Goal: Task Accomplishment & Management: Manage account settings

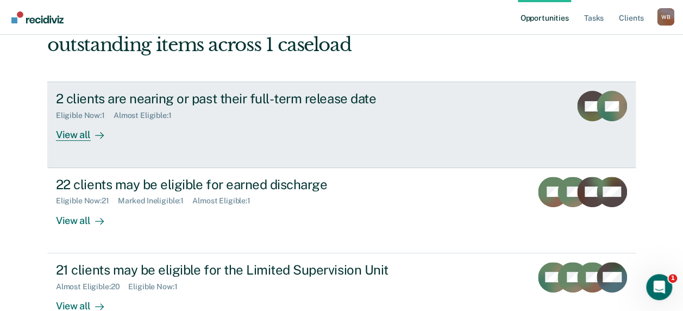
scroll to position [109, 0]
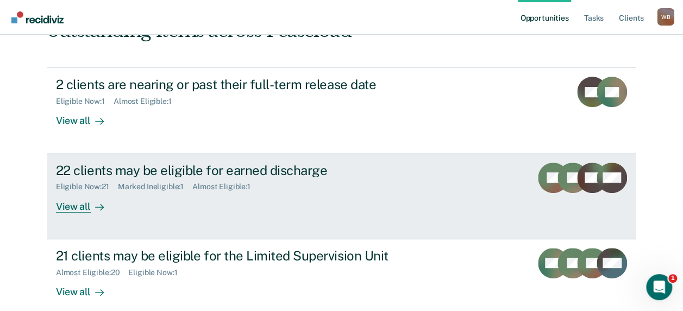
click at [77, 210] on div "View all" at bounding box center [86, 201] width 61 height 21
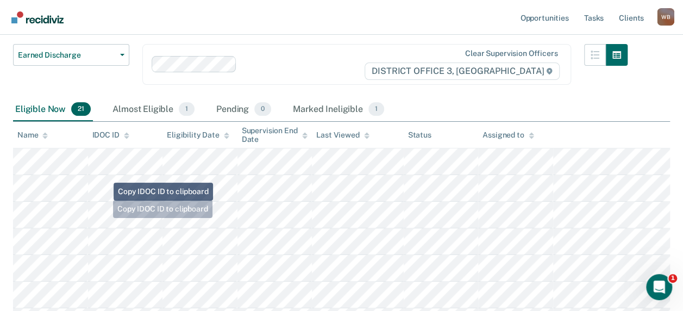
scroll to position [109, 0]
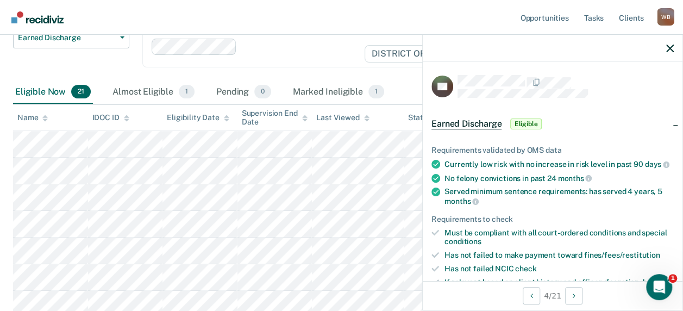
click at [526, 123] on span "Eligible" at bounding box center [525, 123] width 31 height 11
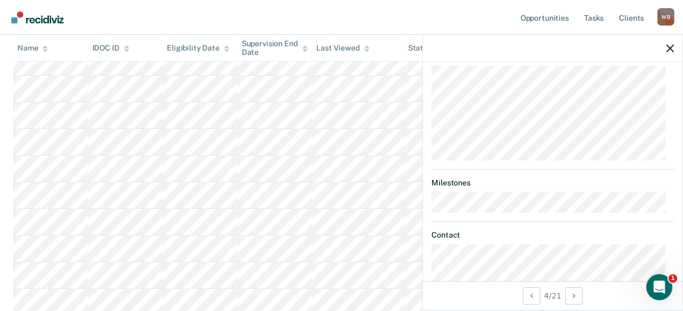
scroll to position [81, 0]
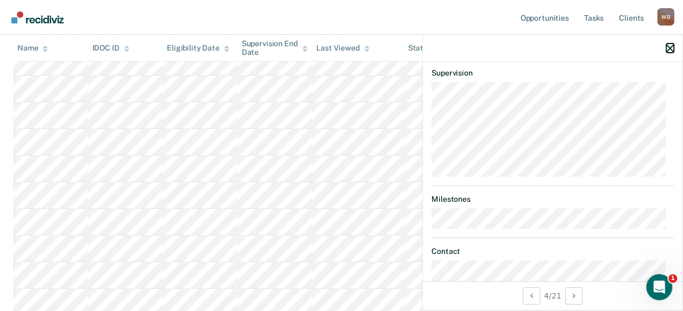
click at [669, 47] on icon "button" at bounding box center [670, 49] width 8 height 8
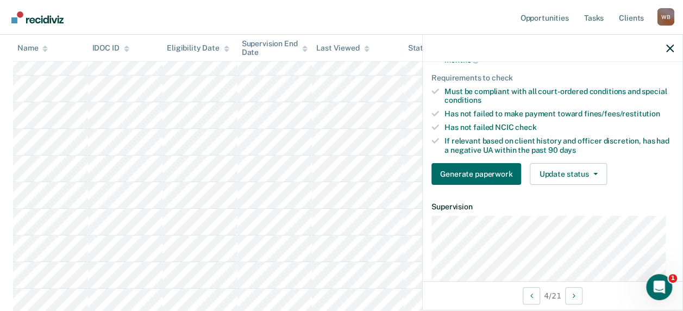
scroll to position [163, 0]
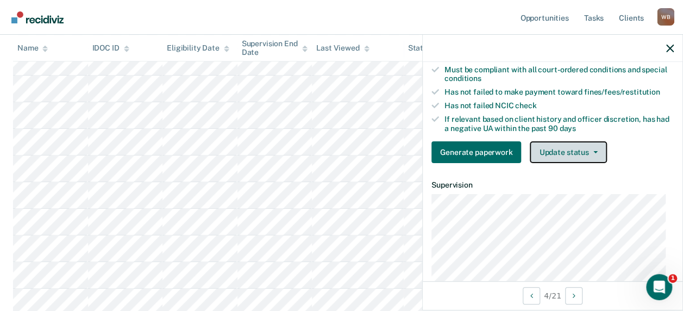
click at [554, 156] on button "Update status" at bounding box center [568, 152] width 77 height 22
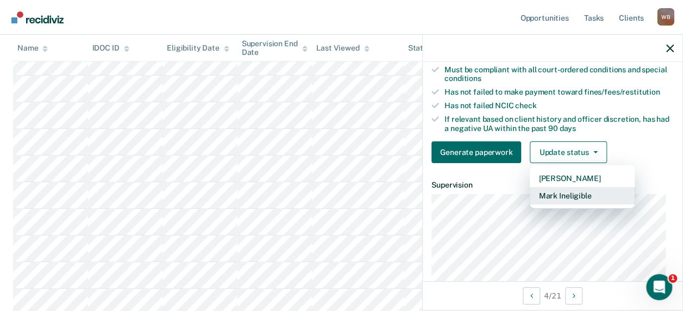
click at [565, 201] on button "Mark Ineligible" at bounding box center [582, 195] width 105 height 17
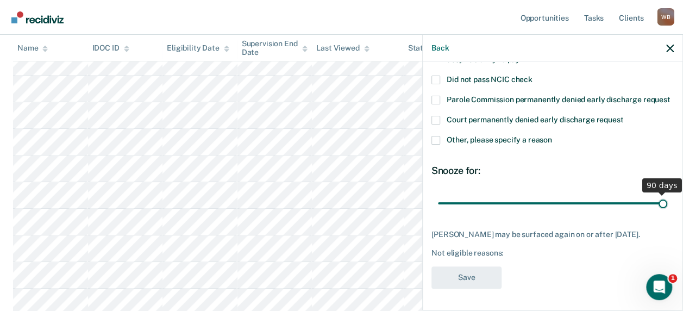
drag, startPoint x: 512, startPoint y: 192, endPoint x: 658, endPoint y: 190, distance: 145.6
type input "90"
click at [658, 193] on input "range" at bounding box center [552, 202] width 229 height 19
click at [559, 154] on div "BG Which of the following requirements has [PERSON_NAME] not met? Not compliant…" at bounding box center [552, 124] width 242 height 341
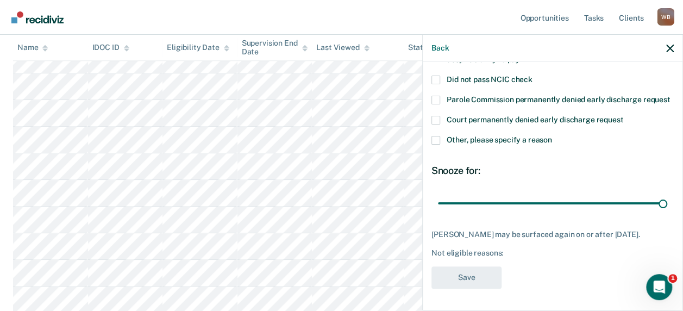
click at [480, 230] on div "[PERSON_NAME] may be surfaced again on or after [DATE]." at bounding box center [552, 234] width 242 height 9
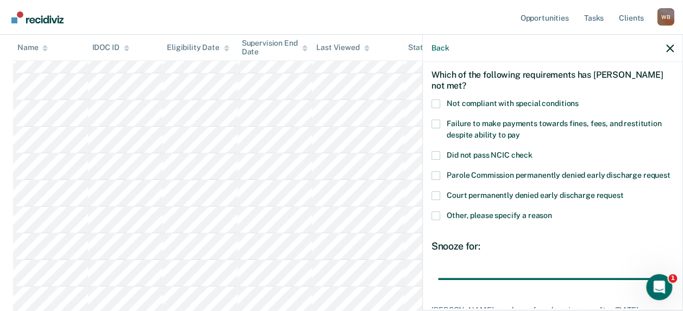
scroll to position [30, 0]
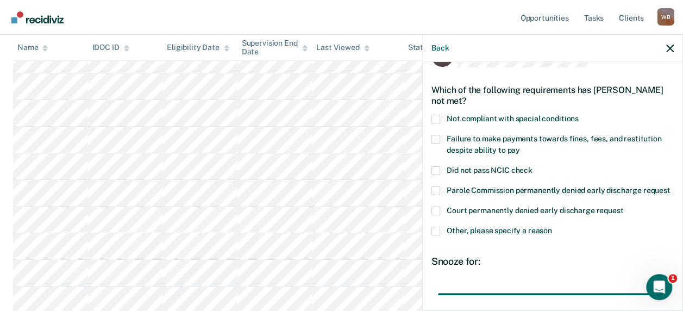
click at [434, 235] on span at bounding box center [435, 231] width 9 height 9
click at [552, 227] on input "Other, please specify a reason" at bounding box center [552, 227] width 0 height 0
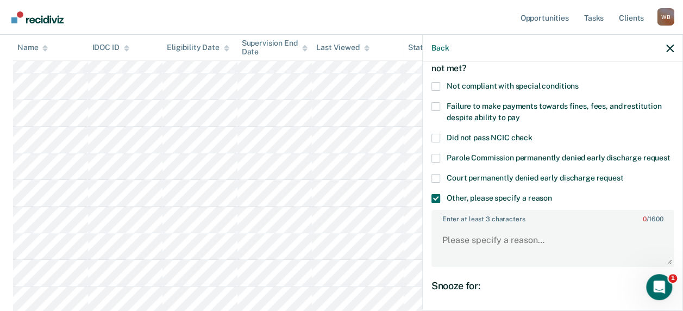
scroll to position [85, 0]
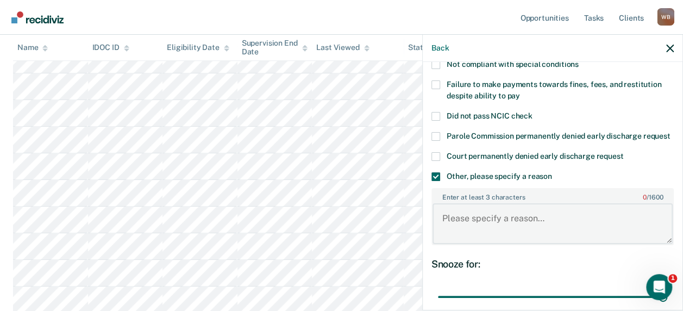
click at [481, 241] on textarea "Enter at least 3 characters 0 / 1600" at bounding box center [552, 223] width 240 height 40
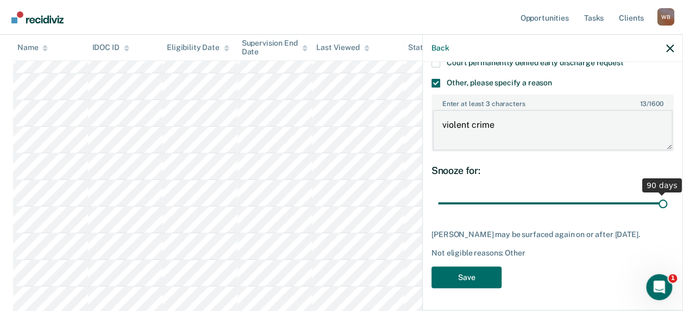
scroll to position [197, 0]
type textarea "violent crime"
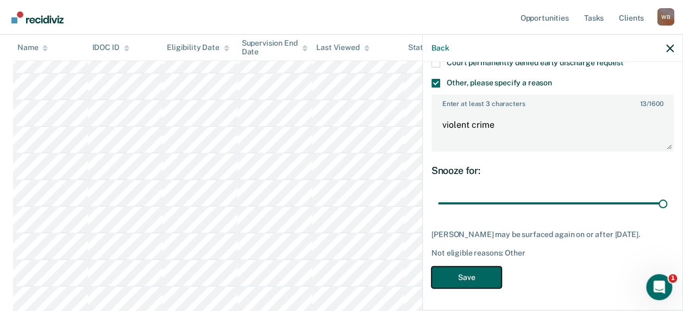
click at [487, 280] on button "Save" at bounding box center [466, 277] width 70 height 22
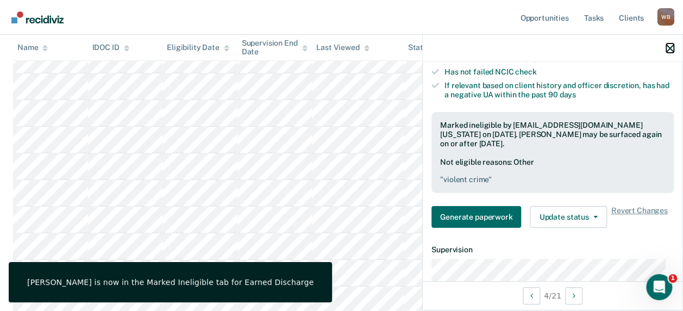
click at [671, 46] on icon "button" at bounding box center [670, 49] width 8 height 8
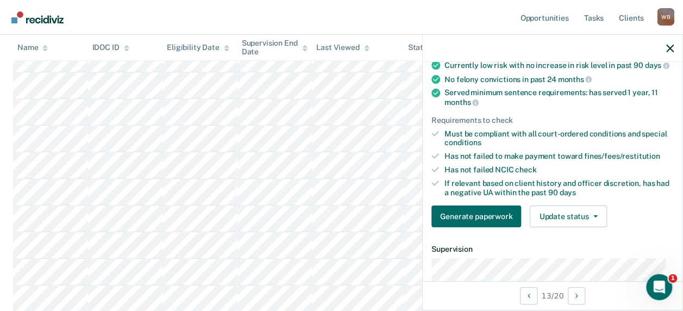
scroll to position [109, 0]
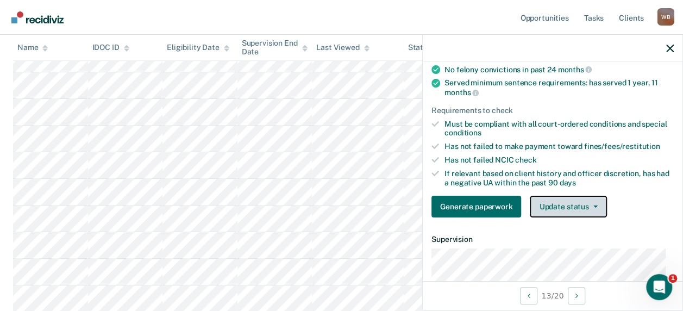
click at [570, 212] on button "Update status" at bounding box center [568, 207] width 77 height 22
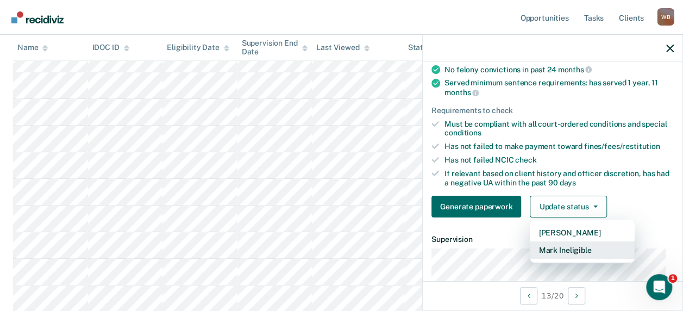
click at [553, 257] on button "Mark Ineligible" at bounding box center [582, 249] width 105 height 17
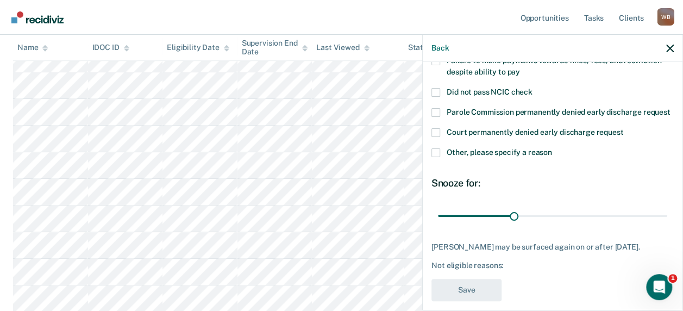
click at [438, 157] on span at bounding box center [435, 152] width 9 height 9
click at [552, 148] on input "Other, please specify a reason" at bounding box center [552, 148] width 0 height 0
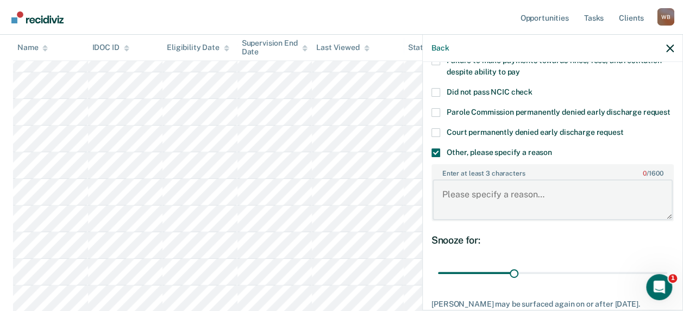
click at [472, 203] on textarea "Enter at least 3 characters 0 / 1600" at bounding box center [552, 199] width 240 height 40
type textarea "violent crime"
drag, startPoint x: 511, startPoint y: 280, endPoint x: 12, endPoint y: 9, distance: 567.2
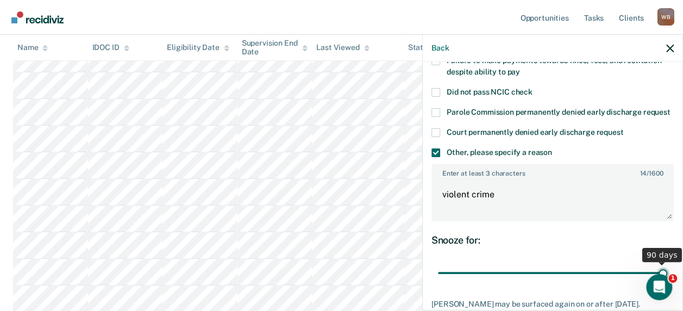
type input "90"
click at [667, 282] on input "range" at bounding box center [552, 272] width 229 height 19
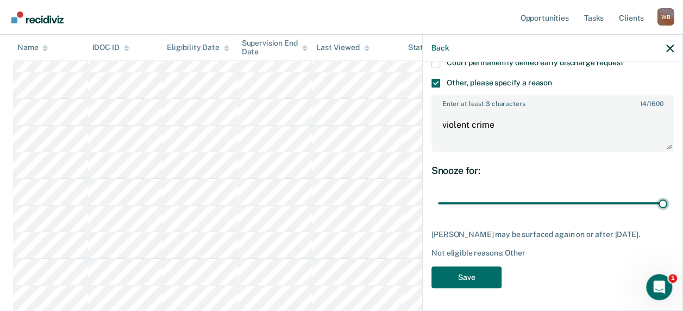
scroll to position [197, 0]
click at [489, 275] on button "Save" at bounding box center [466, 277] width 70 height 22
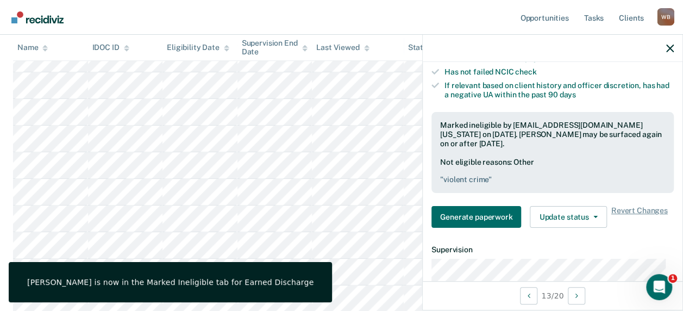
click at [664, 48] on div at bounding box center [553, 48] width 260 height 27
click at [667, 46] on icon "button" at bounding box center [670, 49] width 8 height 8
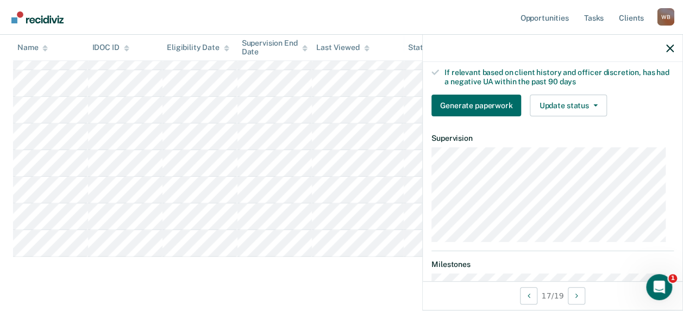
scroll to position [217, 0]
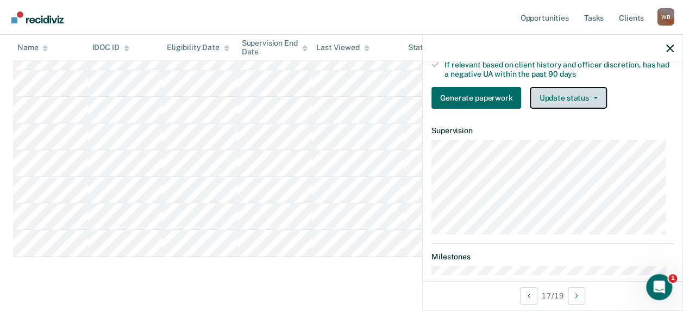
click at [575, 96] on button "Update status" at bounding box center [568, 98] width 77 height 22
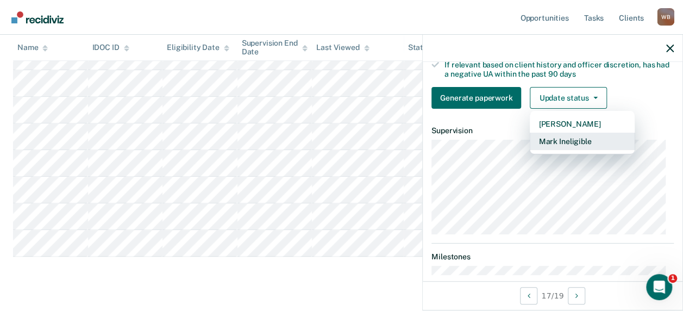
click at [566, 140] on button "Mark Ineligible" at bounding box center [582, 141] width 105 height 17
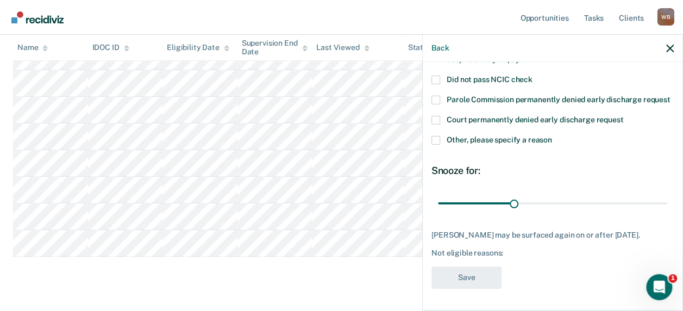
scroll to position [130, 0]
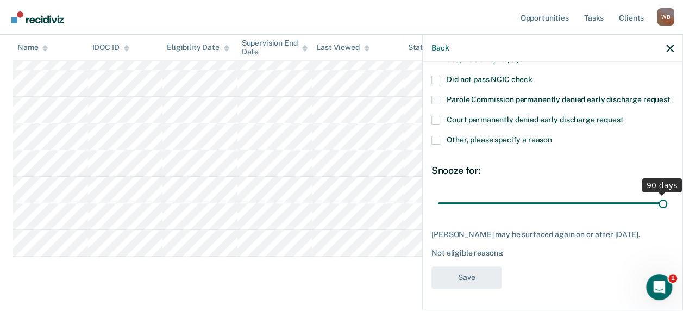
drag, startPoint x: 507, startPoint y: 203, endPoint x: 676, endPoint y: 202, distance: 169.5
type input "90"
click at [667, 202] on input "range" at bounding box center [552, 202] width 229 height 19
click at [434, 139] on span at bounding box center [435, 140] width 9 height 9
click at [552, 136] on input "Other, please specify a reason" at bounding box center [552, 136] width 0 height 0
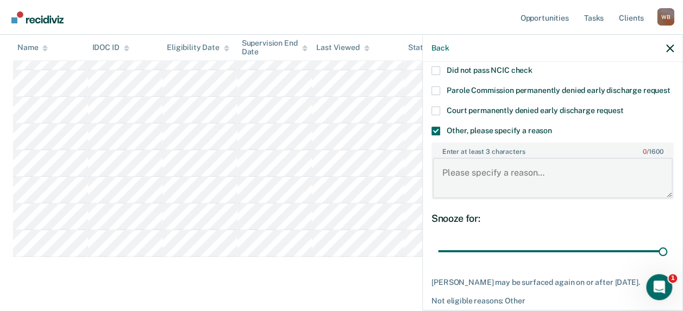
click at [483, 190] on textarea "Enter at least 3 characters 0 / 1600" at bounding box center [552, 178] width 240 height 40
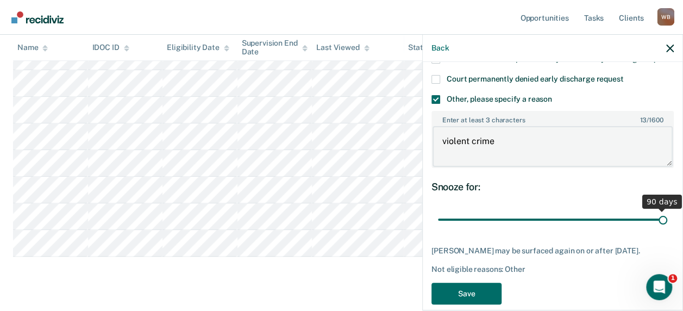
scroll to position [187, 0]
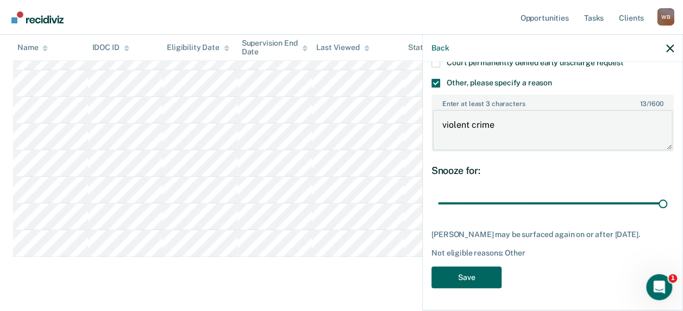
type textarea "violent crime"
click at [472, 277] on button "Save" at bounding box center [466, 277] width 70 height 22
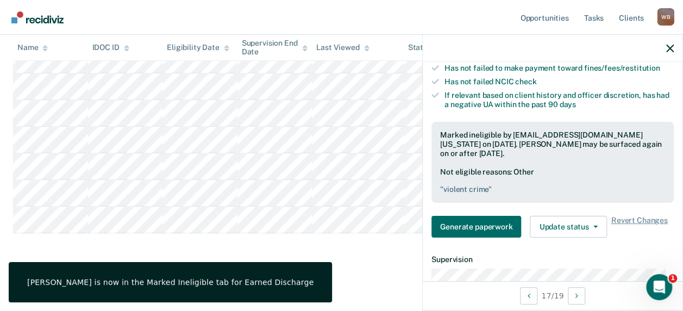
click at [669, 46] on icon "button" at bounding box center [670, 49] width 8 height 8
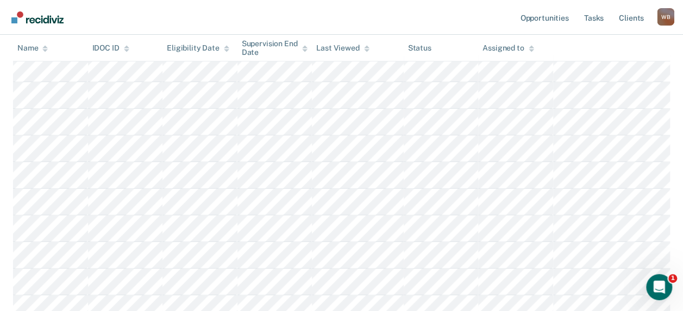
scroll to position [105, 0]
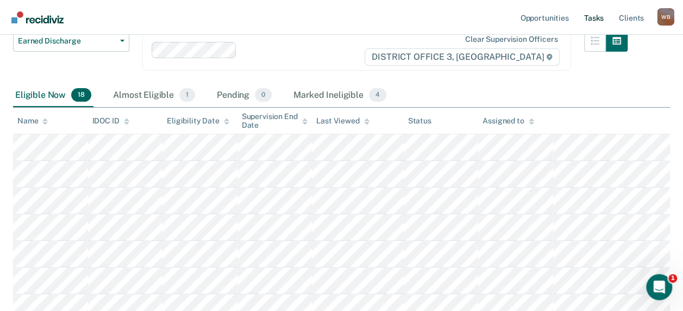
click at [597, 11] on link "Tasks" at bounding box center [594, 17] width 24 height 35
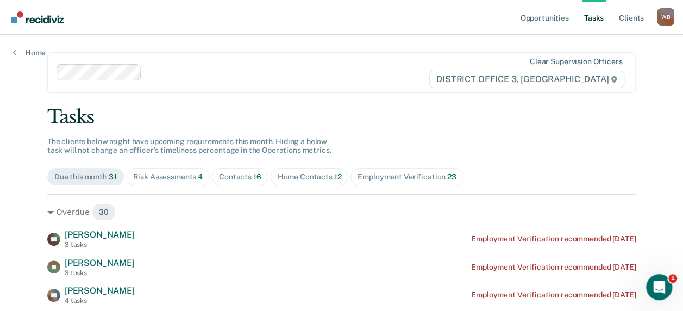
click at [181, 176] on div "Risk Assessments 4" at bounding box center [168, 176] width 70 height 9
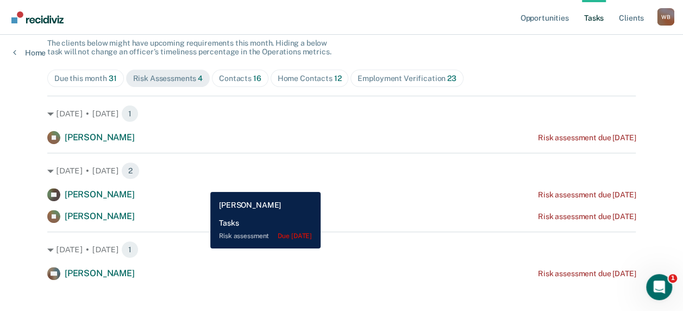
scroll to position [109, 0]
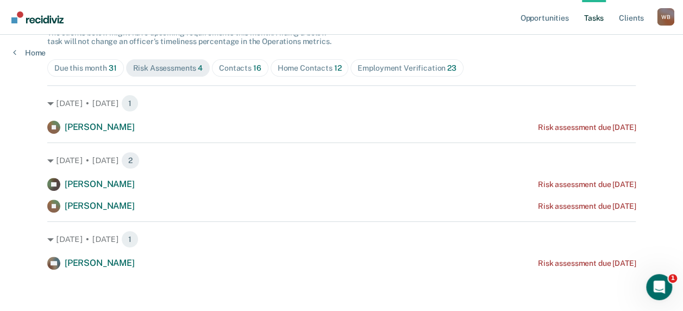
click at [241, 69] on div "Contacts 16" at bounding box center [240, 68] width 42 height 9
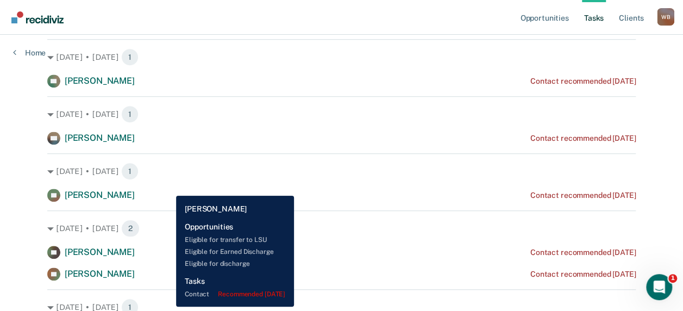
scroll to position [380, 0]
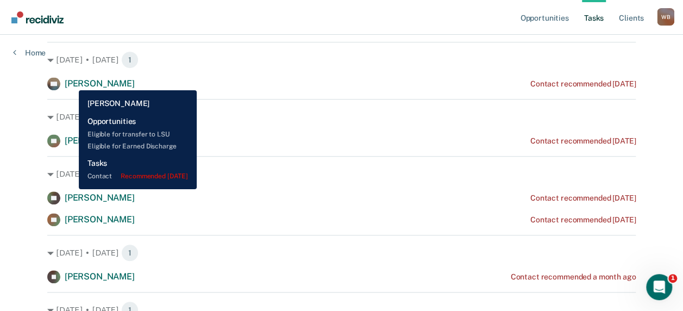
click at [71, 82] on span "[PERSON_NAME]" at bounding box center [100, 83] width 70 height 10
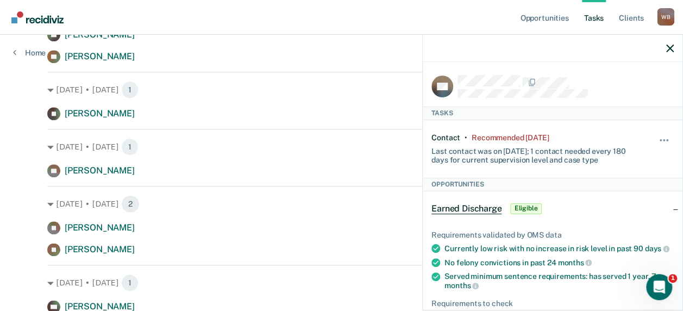
scroll to position [598, 0]
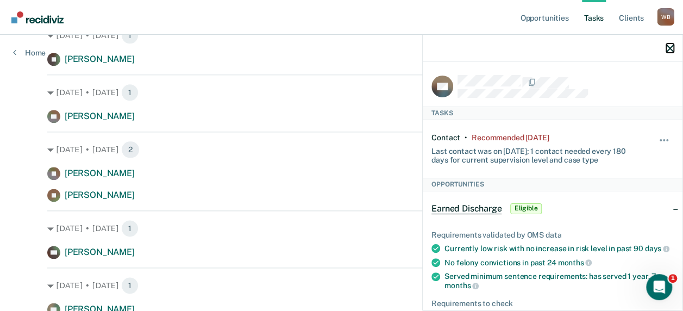
click at [668, 47] on icon "button" at bounding box center [670, 49] width 8 height 8
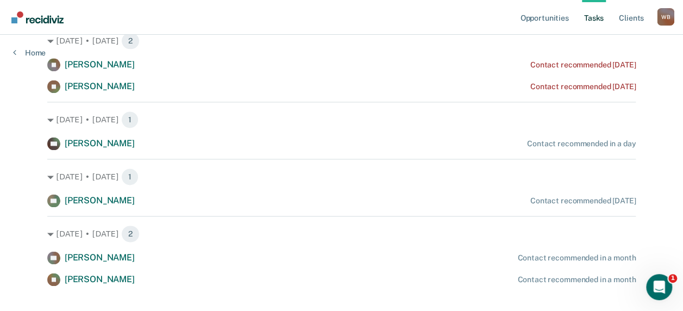
scroll to position [724, 0]
